Goal: Task Accomplishment & Management: Use online tool/utility

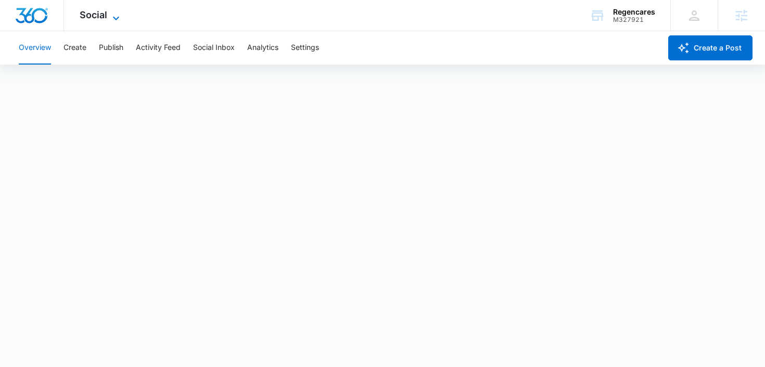
click at [118, 18] on icon at bounding box center [116, 18] width 12 height 12
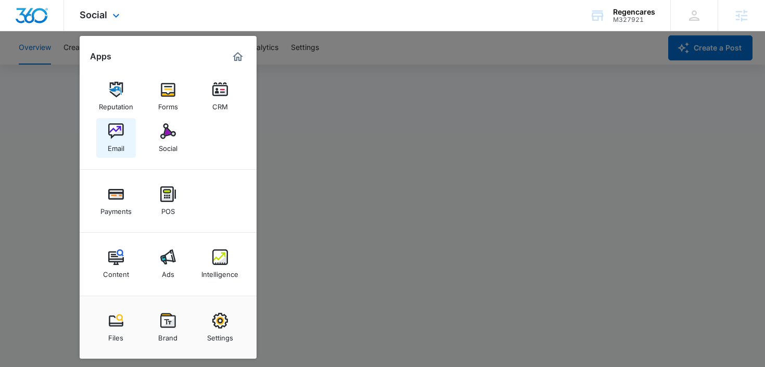
click at [123, 140] on div "Email" at bounding box center [116, 146] width 17 height 14
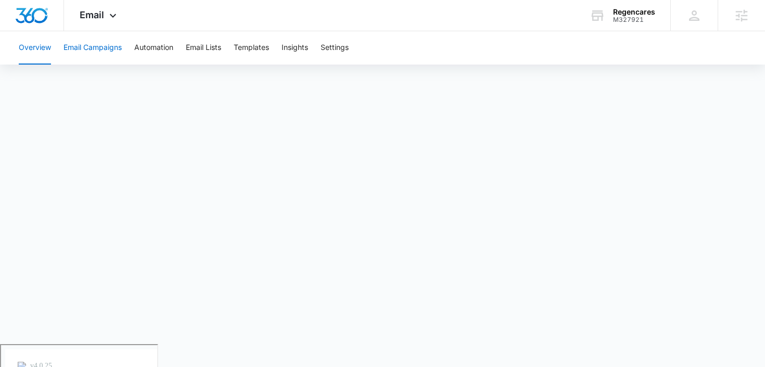
click at [110, 49] on button "Email Campaigns" at bounding box center [92, 47] width 58 height 33
click at [252, 45] on button "Templates" at bounding box center [251, 47] width 35 height 33
click at [635, 9] on div "Regencares" at bounding box center [634, 12] width 42 height 8
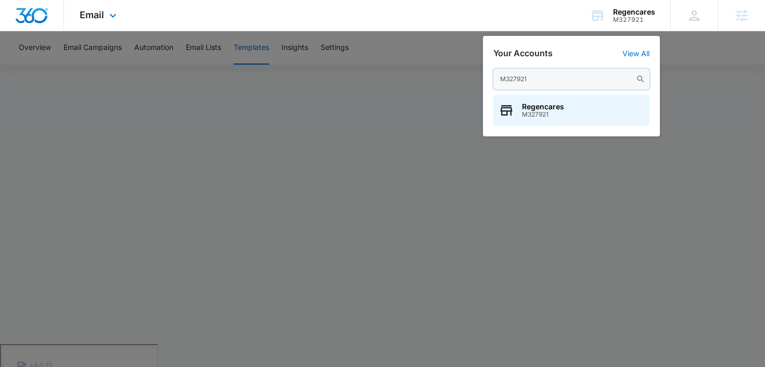
type input "M327921"
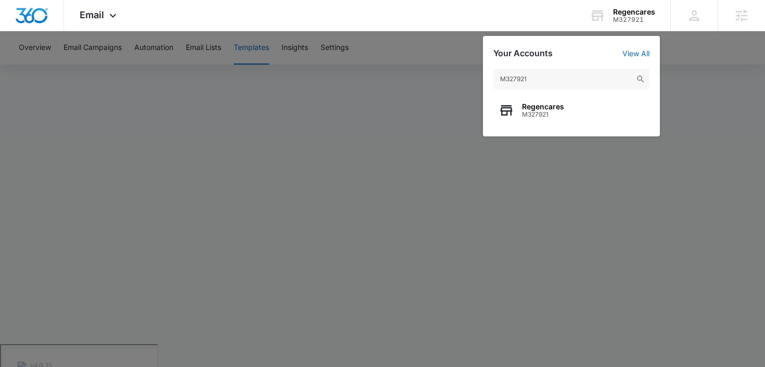
click at [571, 153] on div at bounding box center [382, 183] width 765 height 367
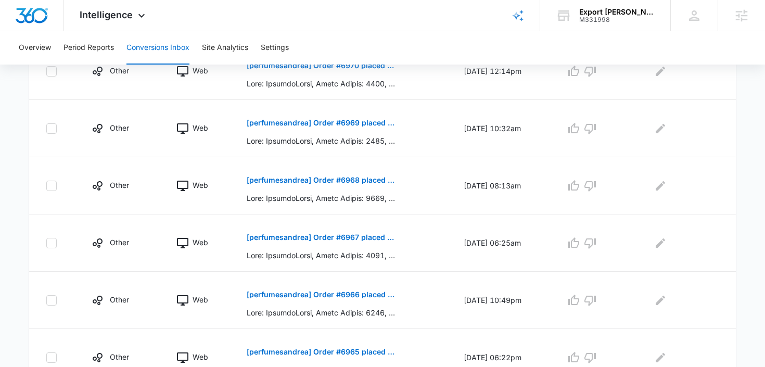
scroll to position [584, 0]
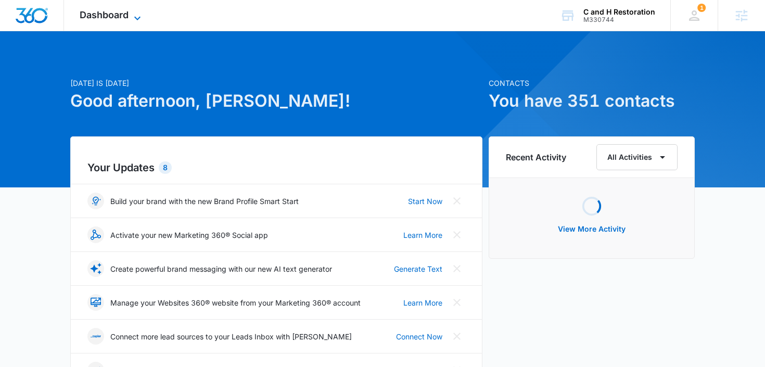
click at [114, 19] on span "Dashboard" at bounding box center [104, 14] width 49 height 11
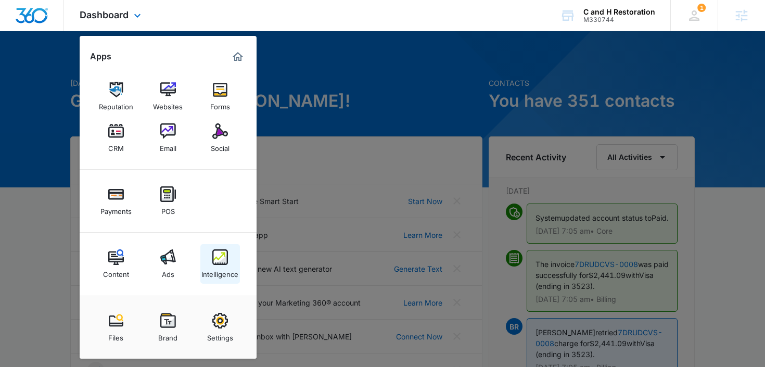
click at [212, 264] on img at bounding box center [220, 257] width 16 height 16
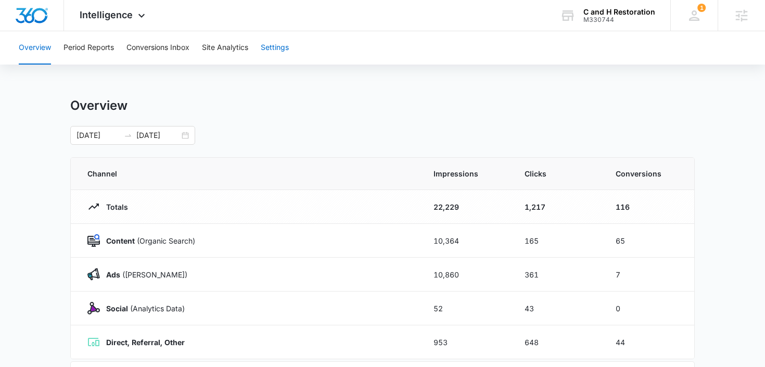
click at [268, 52] on button "Settings" at bounding box center [275, 47] width 28 height 33
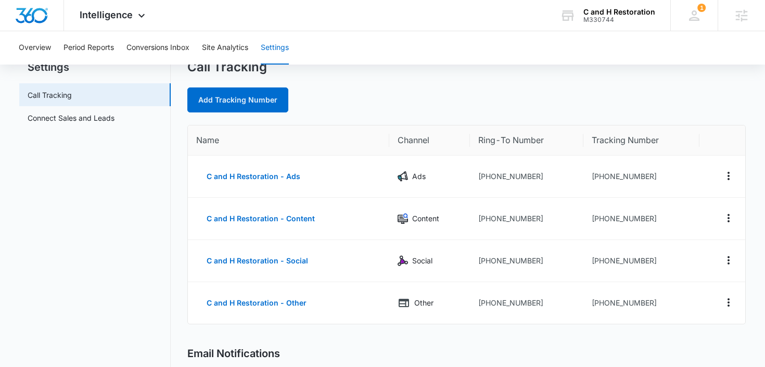
scroll to position [54, 0]
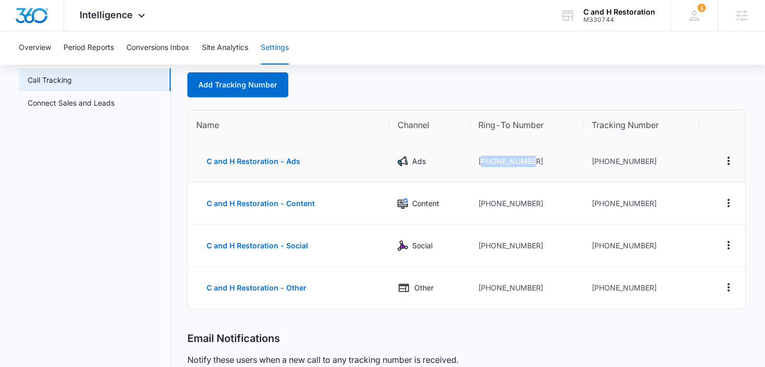
drag, startPoint x: 543, startPoint y: 160, endPoint x: 480, endPoint y: 160, distance: 62.4
click at [480, 161] on td "+12038217695" at bounding box center [526, 161] width 113 height 42
copy td "12038217695"
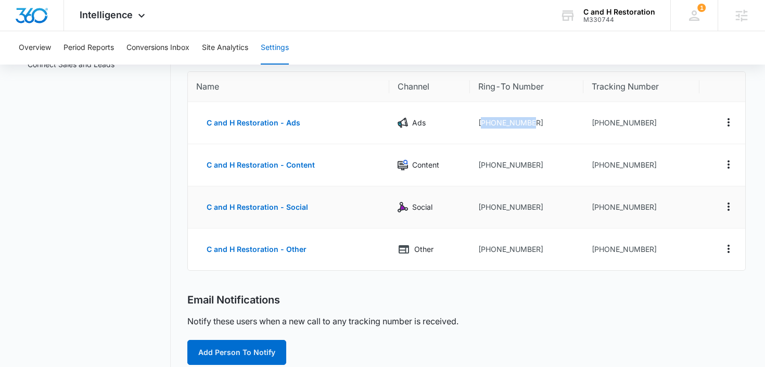
scroll to position [129, 0]
